Goal: Task Accomplishment & Management: Complete application form

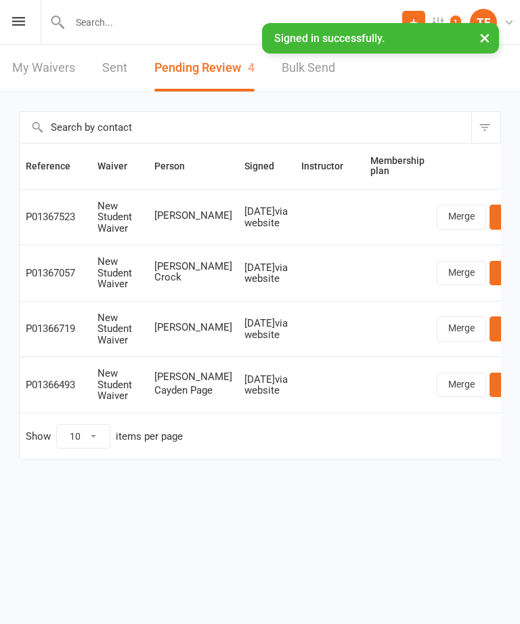
click at [490, 224] on link "Review" at bounding box center [516, 217] width 53 height 24
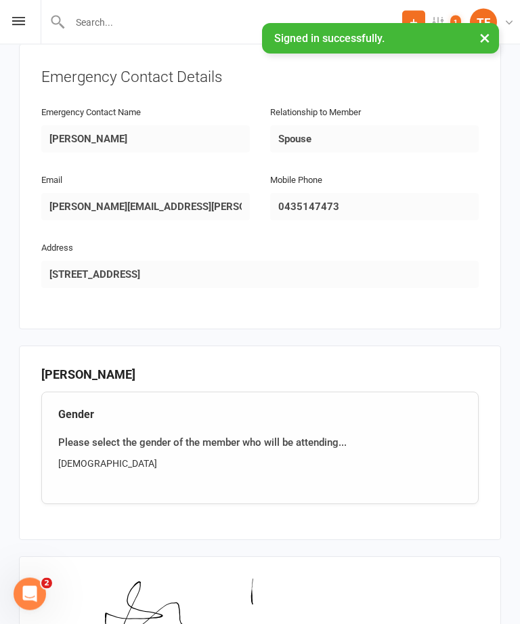
scroll to position [813, 0]
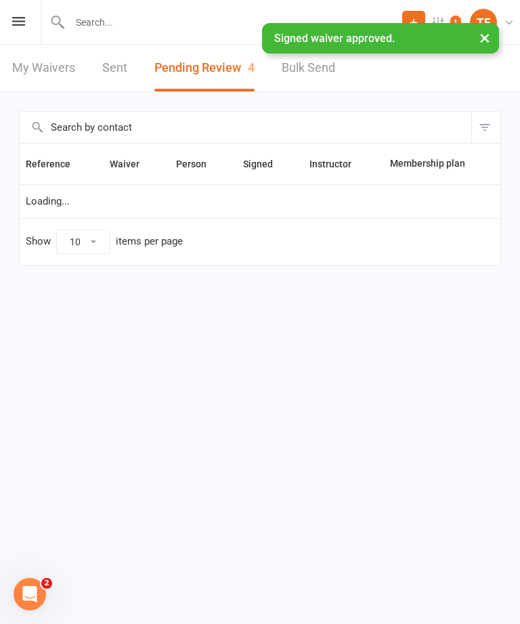
click at [166, 18] on input "text" at bounding box center [234, 22] width 337 height 19
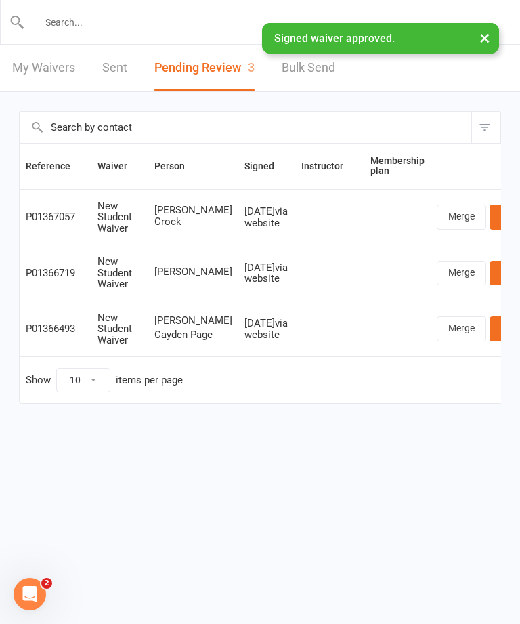
click at [152, 24] on input "text" at bounding box center [260, 22] width 471 height 19
paste input "[PERSON_NAME]"
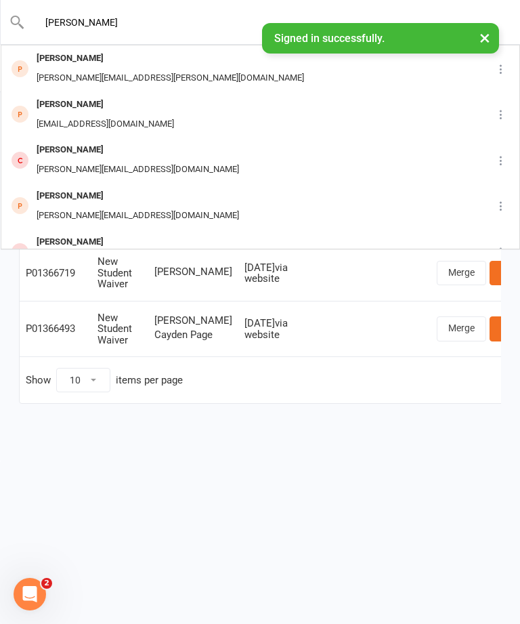
type input "[PERSON_NAME]"
click at [133, 73] on div "[PERSON_NAME][EMAIL_ADDRESS][PERSON_NAME][DOMAIN_NAME]" at bounding box center [171, 78] width 276 height 20
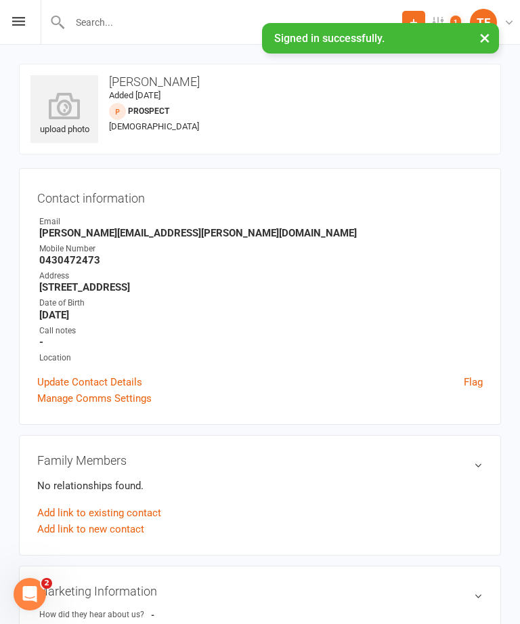
click at [61, 119] on icon at bounding box center [64, 105] width 68 height 27
click at [80, 106] on icon at bounding box center [64, 105] width 68 height 27
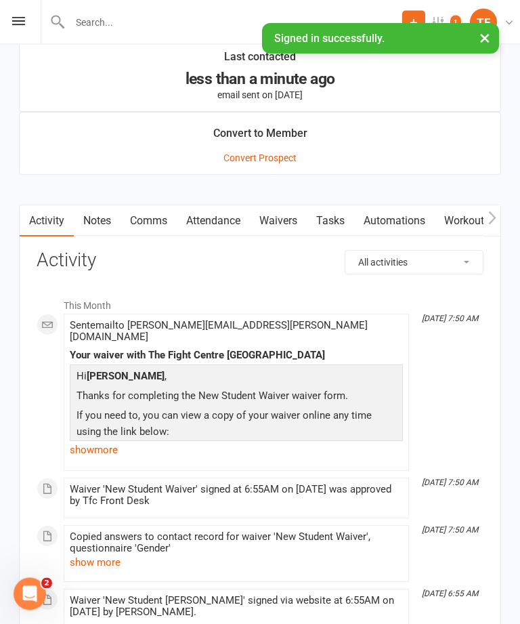
scroll to position [1482, 0]
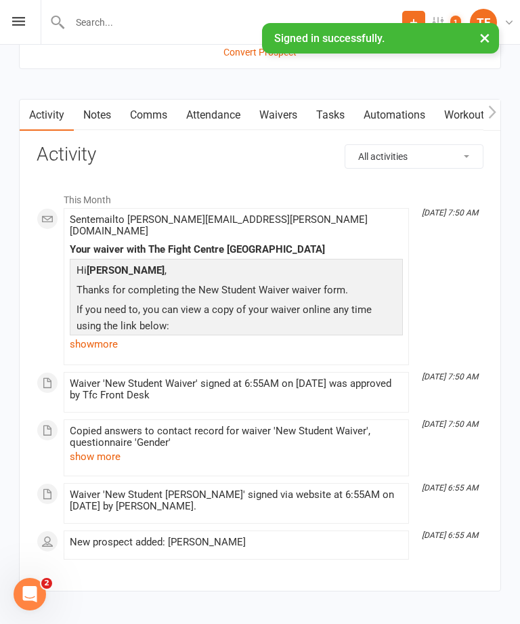
click at [306, 116] on link "Waivers" at bounding box center [278, 115] width 57 height 31
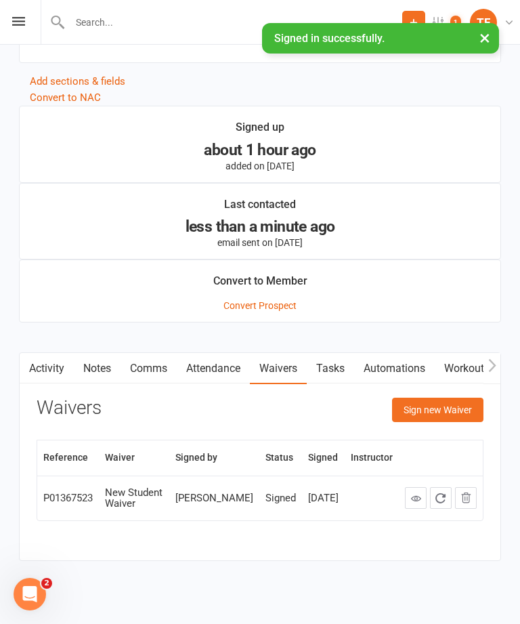
click at [444, 413] on button "Sign new Waiver" at bounding box center [437, 410] width 91 height 24
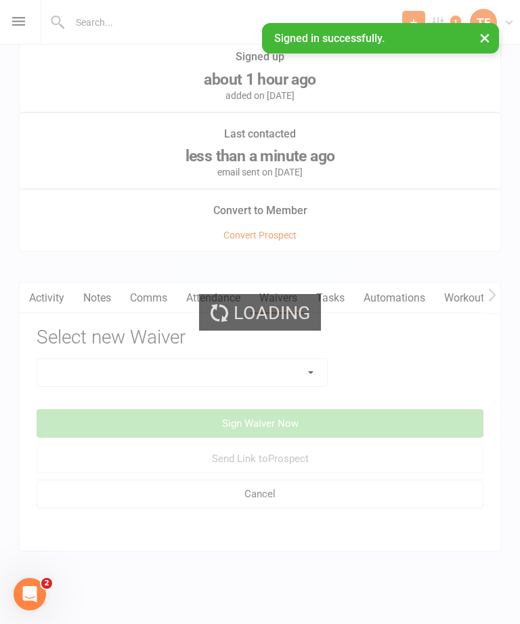
scroll to position [1315, 0]
click at [280, 362] on div "Loading" at bounding box center [260, 312] width 520 height 624
click at [267, 359] on select at bounding box center [182, 372] width 290 height 27
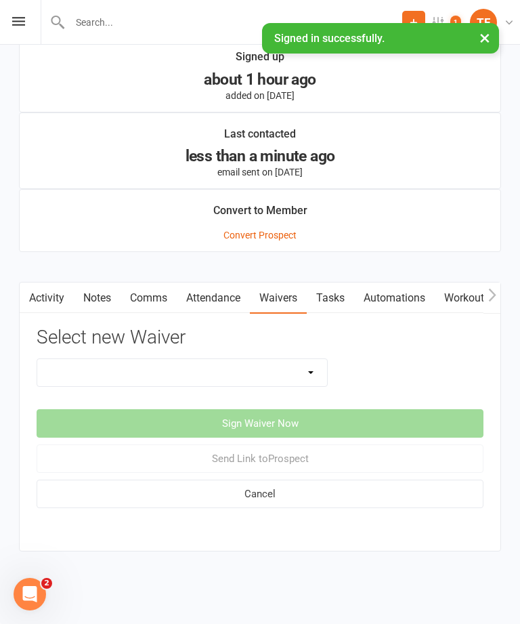
select select "2710"
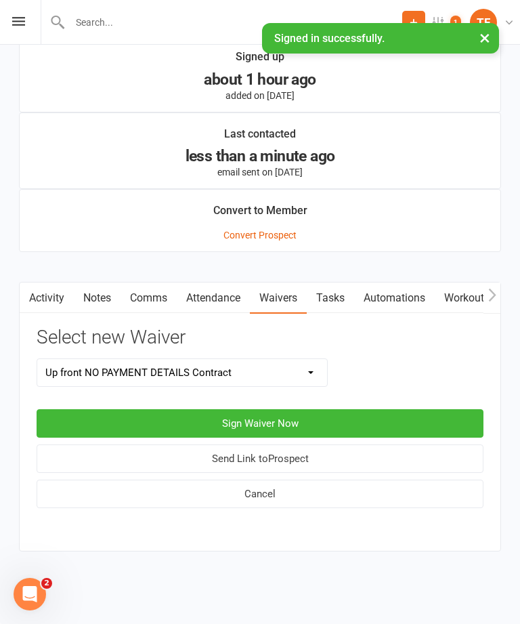
click at [305, 410] on button "Sign Waiver Now" at bounding box center [260, 423] width 447 height 28
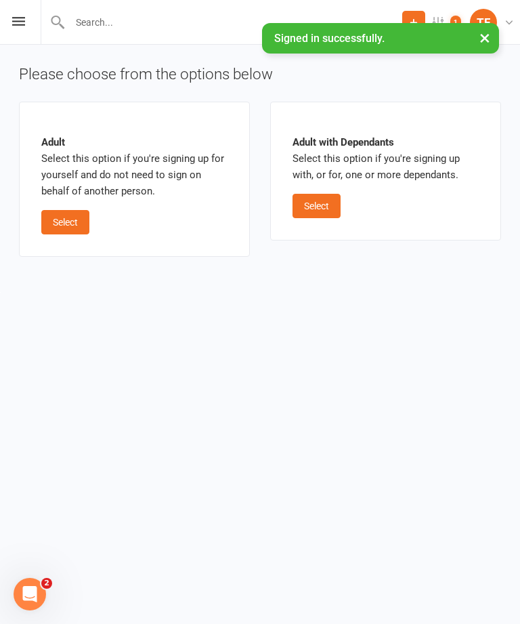
click at [76, 232] on button "Select" at bounding box center [65, 222] width 48 height 24
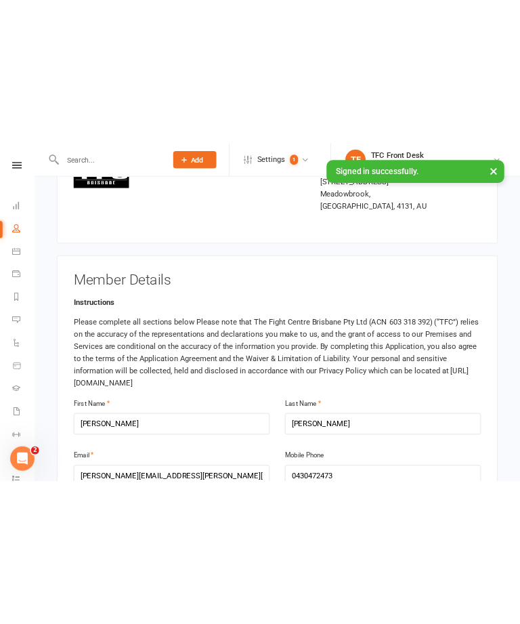
scroll to position [75, 0]
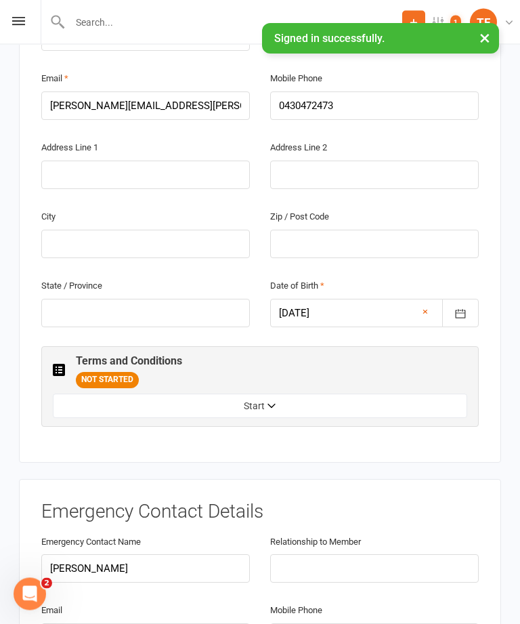
click at [226, 394] on button "Start" at bounding box center [260, 406] width 414 height 24
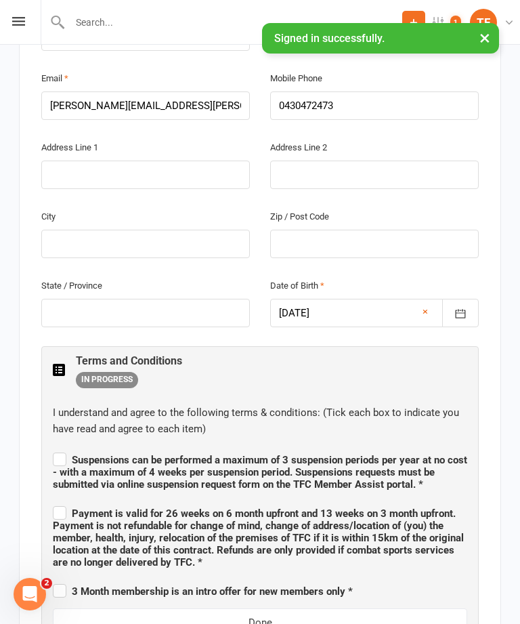
click at [53, 450] on label "Suspensions can be performed a maximum of 3 suspension periods per year at no c…" at bounding box center [260, 470] width 414 height 41
click at [53, 448] on input "Suspensions can be performed a maximum of 3 suspension periods per year at no c…" at bounding box center [260, 448] width 414 height 0
click at [54, 450] on label "Suspensions can be performed a maximum of 3 suspension periods per year at no c…" at bounding box center [260, 470] width 414 height 41
click at [54, 448] on input "Suspensions can be performed a maximum of 3 suspension periods per year at no c…" at bounding box center [260, 448] width 414 height 0
checkbox input "false"
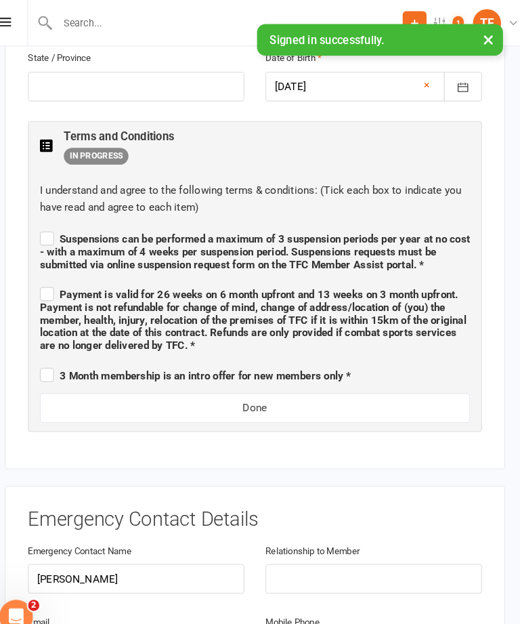
scroll to position [755, 0]
click at [53, 274] on label "Payment is valid for 26 weeks on 6 month upfront and 13 weeks on 3 month upfron…" at bounding box center [260, 306] width 414 height 65
click at [53, 272] on input "Payment is valid for 26 weeks on 6 month upfront and 13 weeks on 3 month upfron…" at bounding box center [260, 272] width 414 height 0
click at [53, 274] on label "Payment is valid for 26 weeks on 6 month upfront and 13 weeks on 3 month upfron…" at bounding box center [260, 306] width 414 height 65
click at [53, 272] on input "Payment is valid for 26 weeks on 6 month upfront and 13 weeks on 3 month upfron…" at bounding box center [260, 272] width 414 height 0
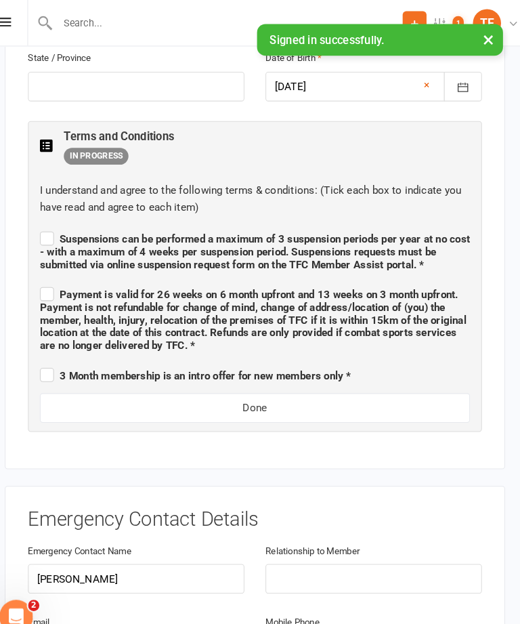
checkbox input "false"
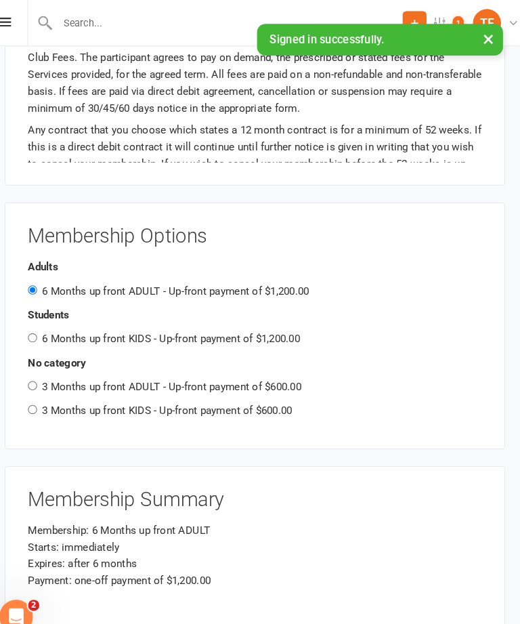
scroll to position [1556, 0]
click at [70, 366] on label "3 Months up front ADULT - Up-front payment of $600.00" at bounding box center [180, 372] width 250 height 12
click at [50, 366] on input "3 Months up front ADULT - Up-front payment of $600.00" at bounding box center [45, 370] width 9 height 9
radio input "true"
radio input "false"
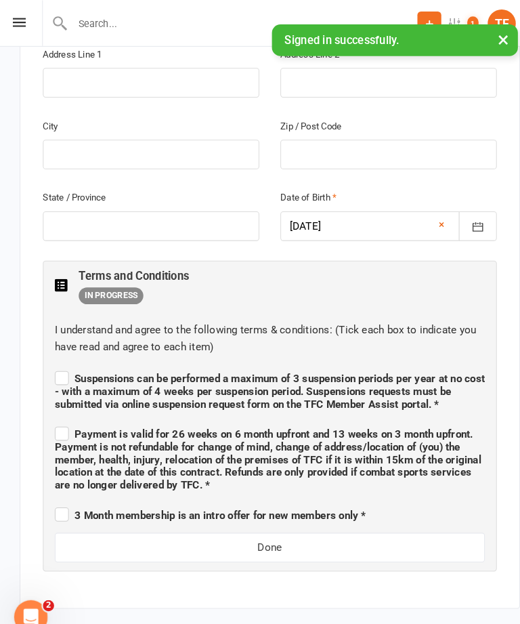
scroll to position [621, 0]
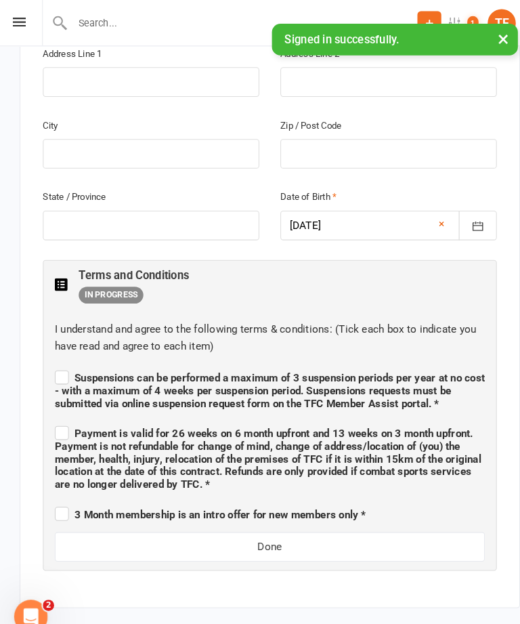
click at [67, 358] on span "Suspensions can be performed a maximum of 3 suspension periods per year at no c…" at bounding box center [260, 376] width 414 height 37
click at [67, 352] on input "Suspensions can be performed a maximum of 3 suspension periods per year at no c…" at bounding box center [260, 352] width 414 height 0
checkbox input "true"
click at [62, 408] on label "Payment is valid for 26 weeks on 6 month upfront and 13 weeks on 3 month upfron…" at bounding box center [260, 440] width 414 height 65
click at [62, 406] on input "Payment is valid for 26 weeks on 6 month upfront and 13 weeks on 3 month upfron…" at bounding box center [260, 406] width 414 height 0
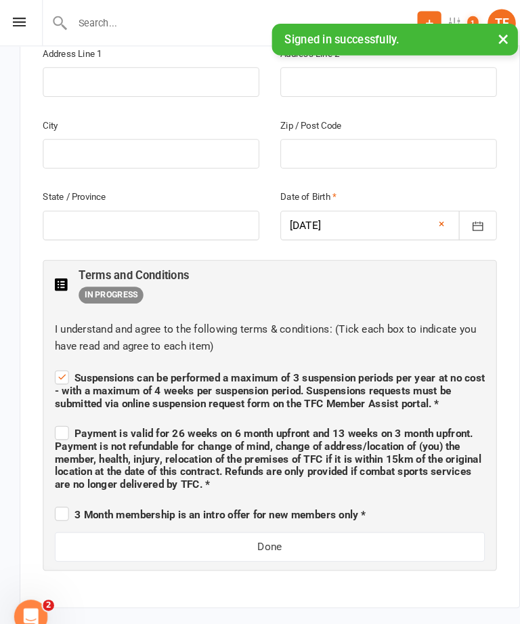
checkbox input "true"
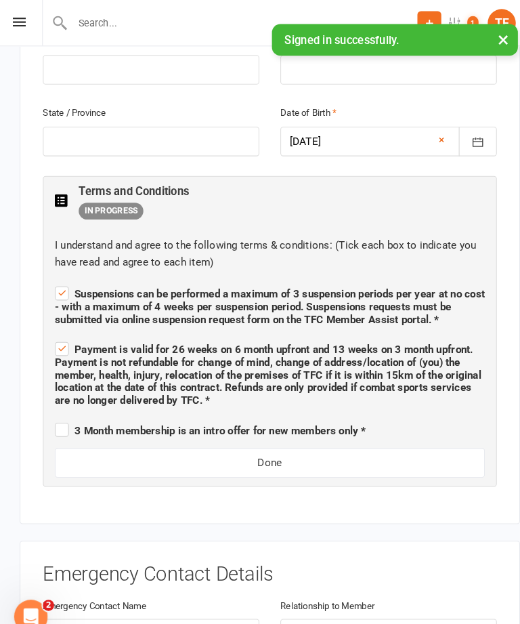
scroll to position [703, 0]
click at [63, 404] on label "3 Month membership is an intro offer for new members only *" at bounding box center [203, 412] width 300 height 16
click at [63, 402] on input "3 Month membership is an intro offer for new members only *" at bounding box center [203, 402] width 300 height 0
checkbox input "true"
click at [244, 431] on button "Done" at bounding box center [260, 445] width 414 height 28
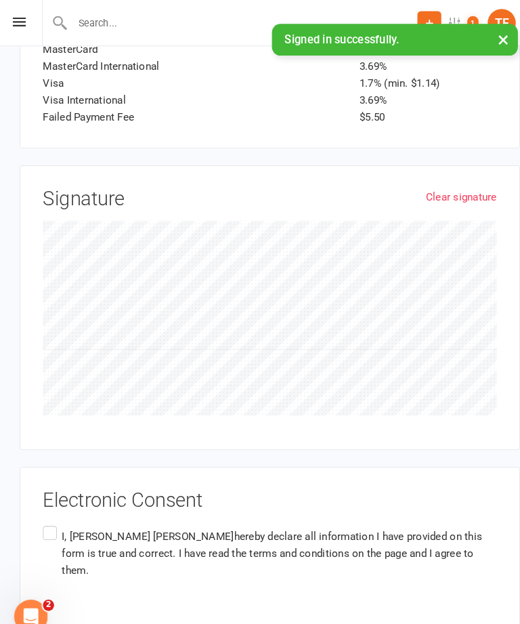
scroll to position [2023, 0]
click at [59, 504] on label "I, [PERSON_NAME] hereby declare all information I have provided on this form is…" at bounding box center [259, 533] width 437 height 59
click at [50, 504] on input "I, [PERSON_NAME] hereby declare all information I have provided on this form is…" at bounding box center [45, 504] width 9 height 0
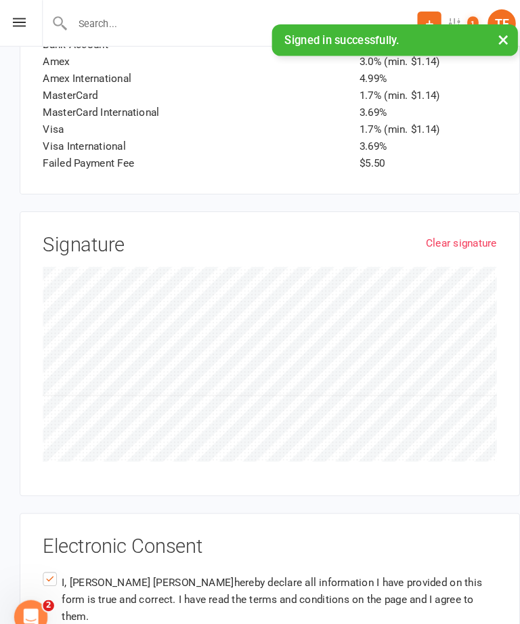
scroll to position [2043, 0]
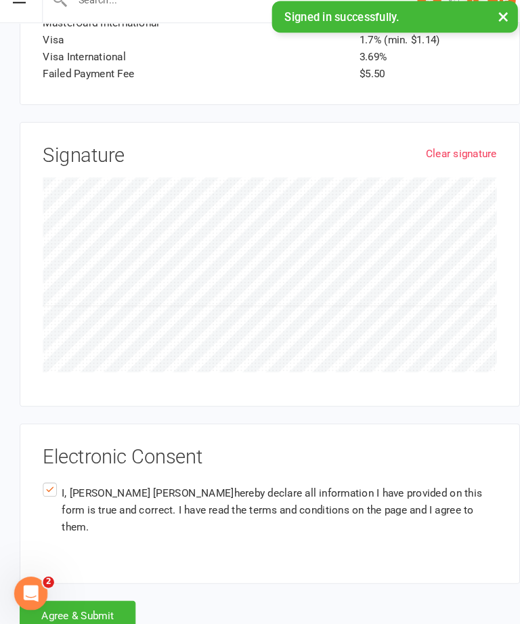
click at [95, 601] on button "Agree & Submit" at bounding box center [75, 615] width 112 height 28
